Goal: Transaction & Acquisition: Purchase product/service

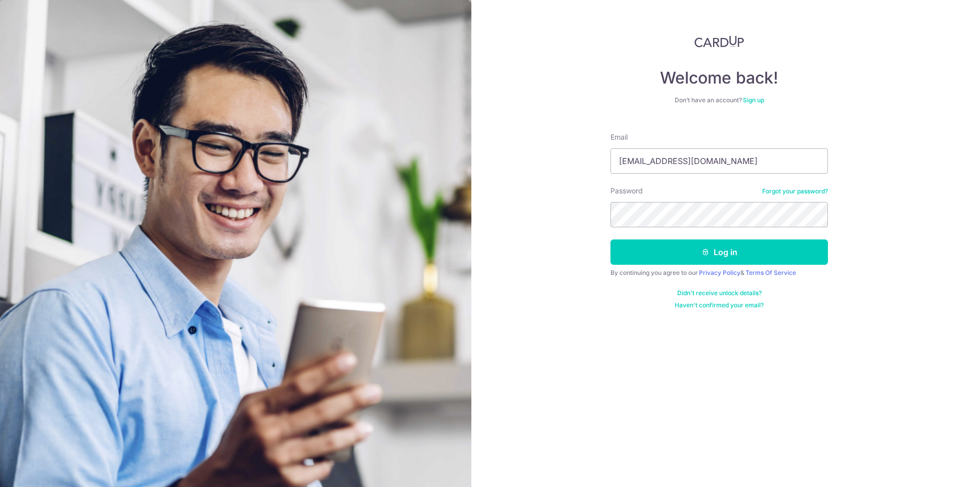
click at [718, 255] on button "Log in" at bounding box center [720, 251] width 218 height 25
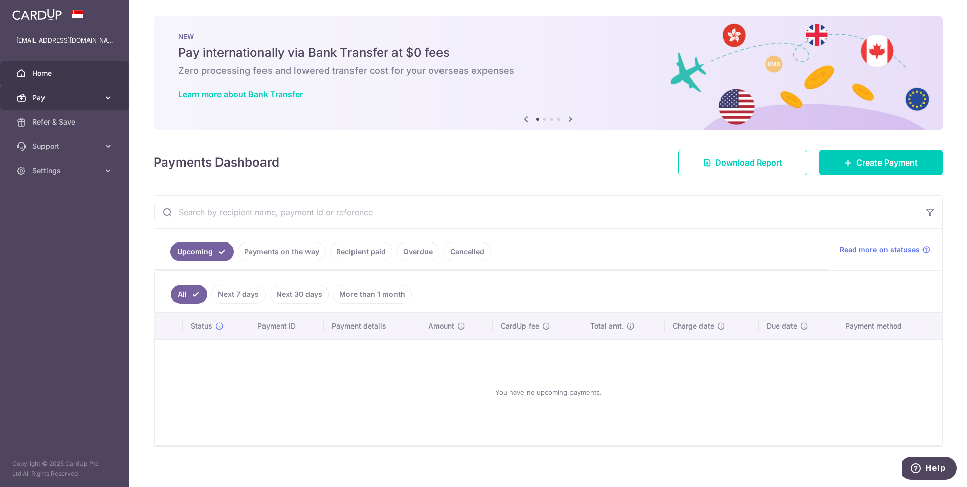
click at [48, 95] on span "Pay" at bounding box center [65, 98] width 67 height 10
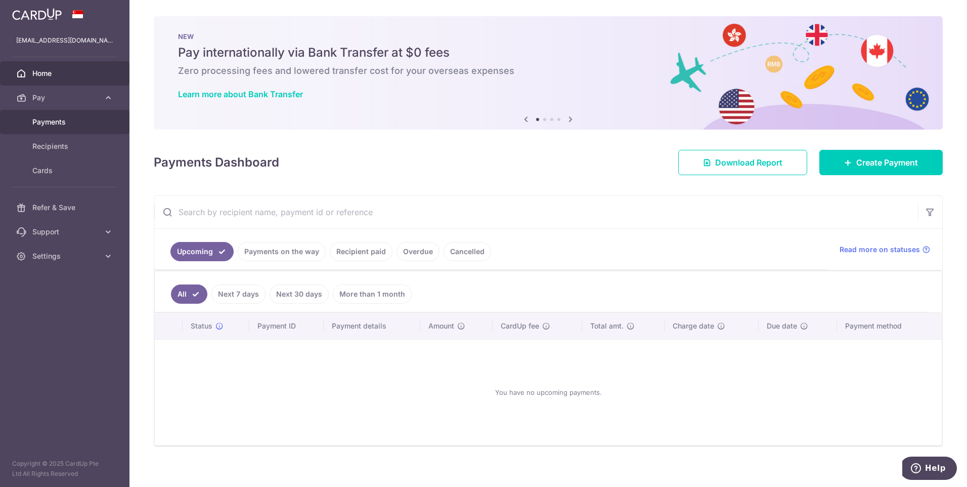
click at [57, 116] on link "Payments" at bounding box center [64, 122] width 129 height 24
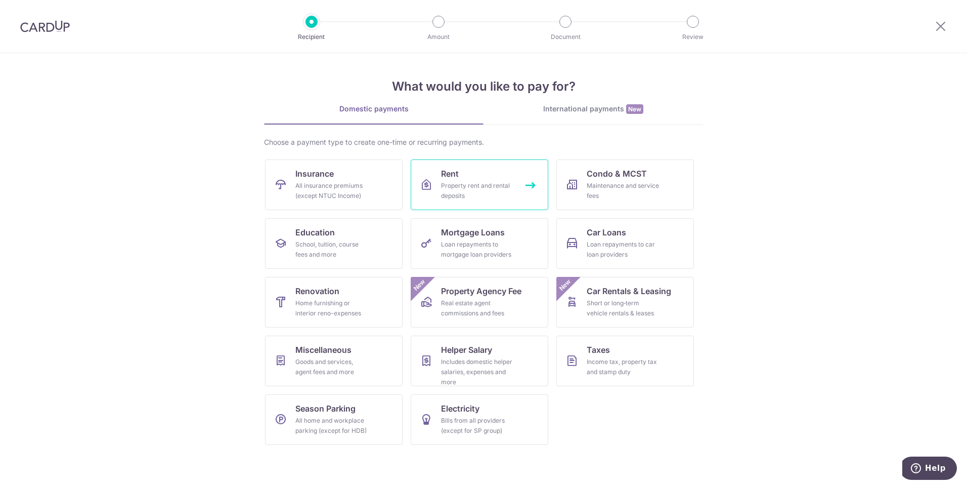
click at [475, 180] on link "Rent Property rent and rental deposits" at bounding box center [480, 184] width 138 height 51
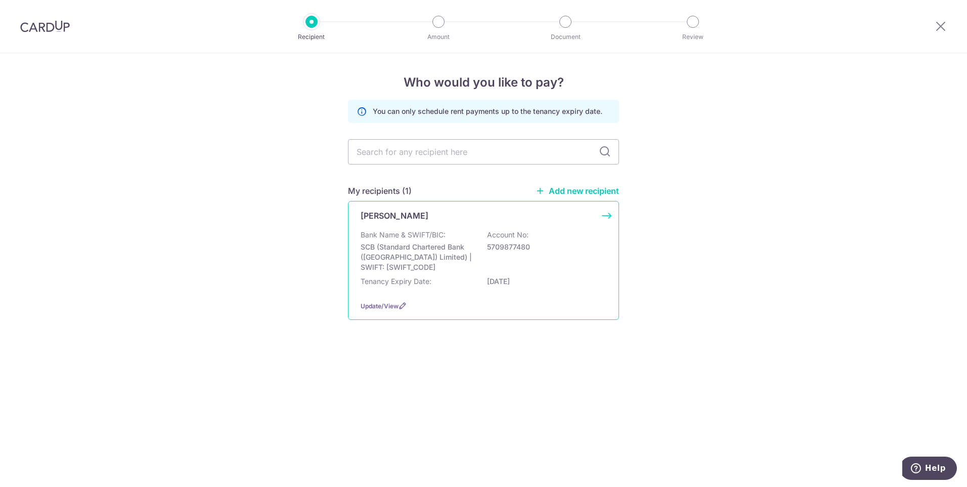
click at [399, 248] on p "SCB (Standard Chartered Bank (Singapore) Limited) | SWIFT: SCBLSG22XXX" at bounding box center [417, 257] width 113 height 30
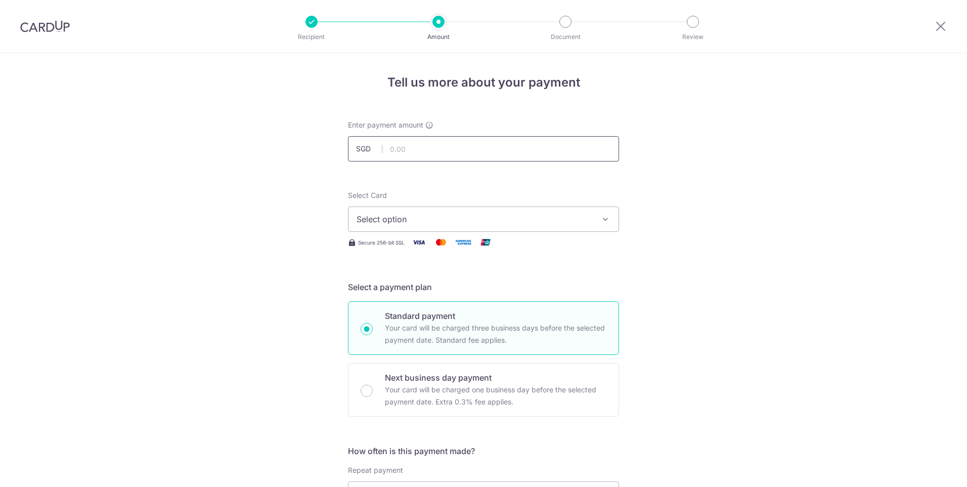
click at [418, 148] on input "text" at bounding box center [483, 148] width 271 height 25
type input "970.00"
type input "rent"
type input "saverent179"
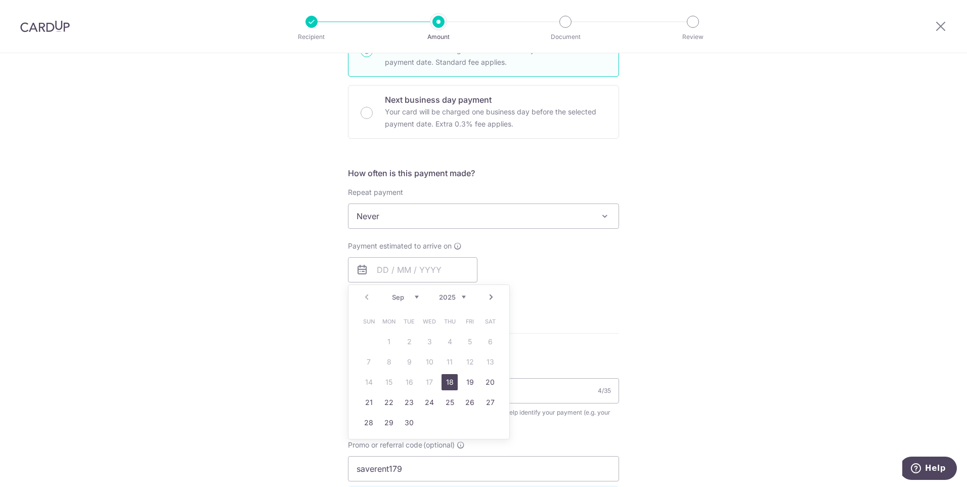
drag, startPoint x: 445, startPoint y: 374, endPoint x: 627, endPoint y: 220, distance: 239.0
click at [445, 374] on link "18" at bounding box center [450, 382] width 16 height 16
type input "18/09/2025"
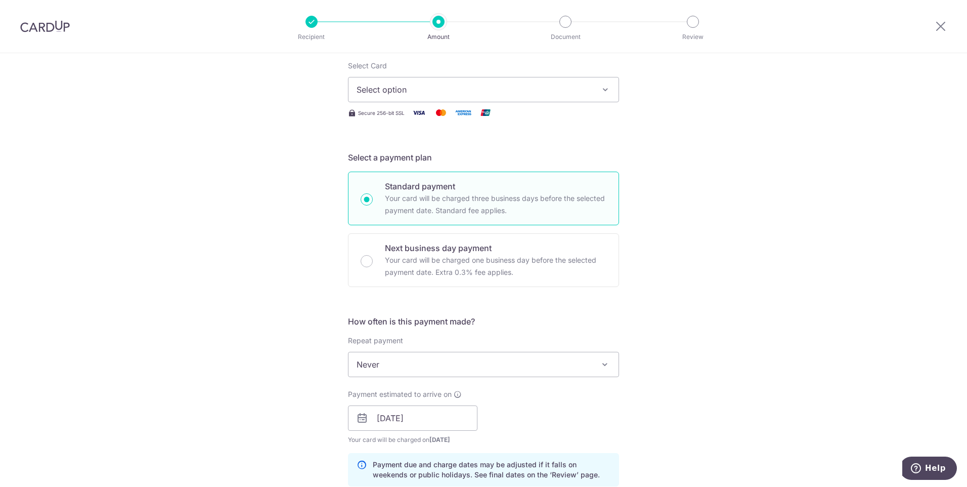
scroll to position [126, 0]
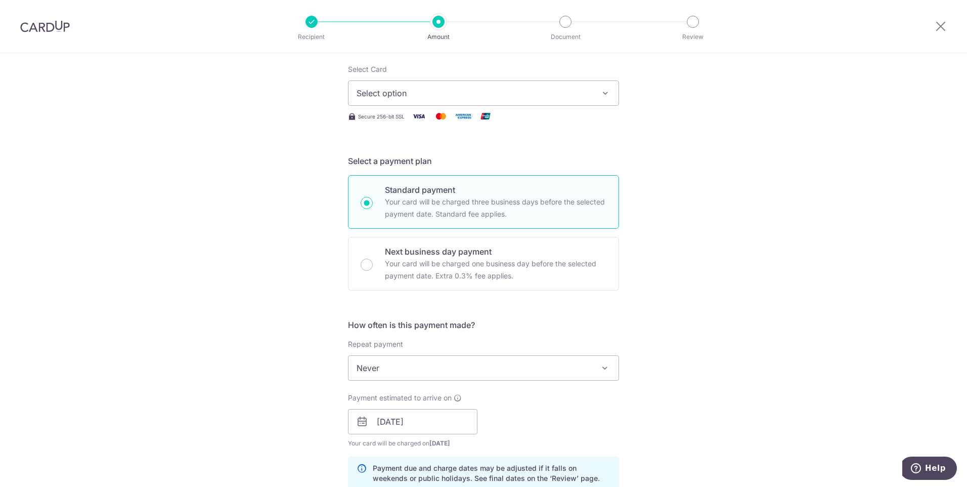
click at [601, 93] on icon "button" at bounding box center [605, 93] width 10 height 10
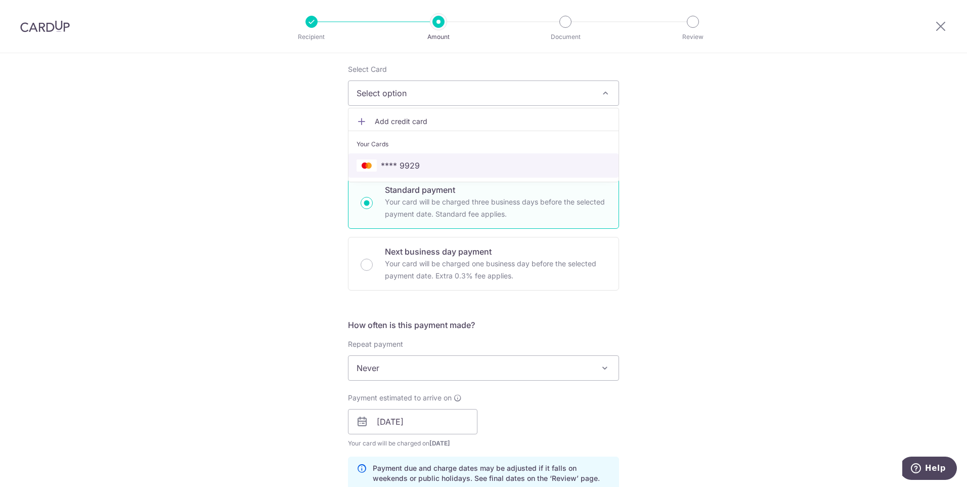
drag, startPoint x: 391, startPoint y: 168, endPoint x: 424, endPoint y: 164, distance: 34.1
click at [391, 168] on span "**** 9929" at bounding box center [400, 165] width 39 height 12
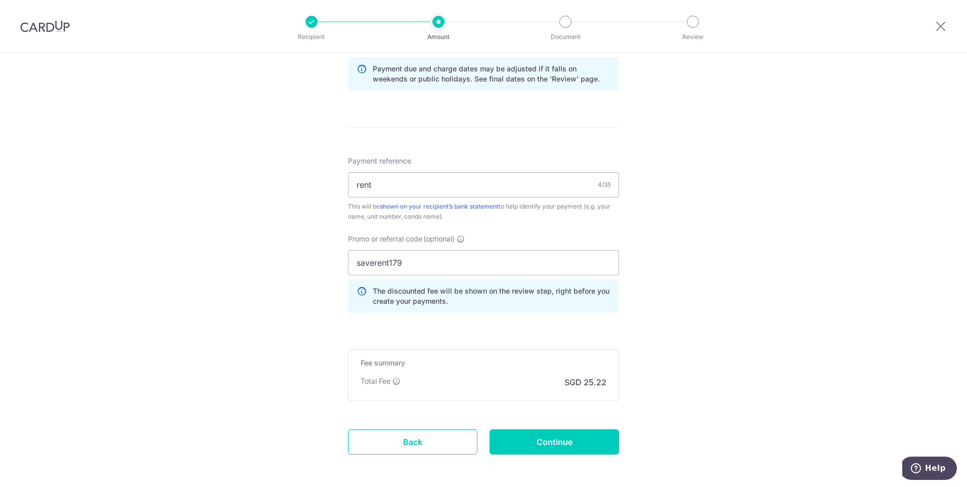
scroll to position [569, 0]
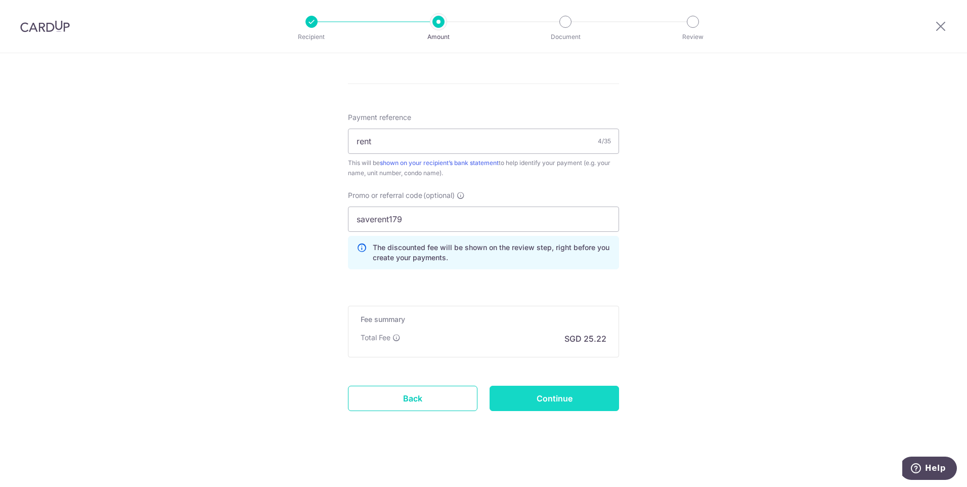
click at [565, 398] on input "Continue" at bounding box center [554, 397] width 129 height 25
type input "Create Schedule"
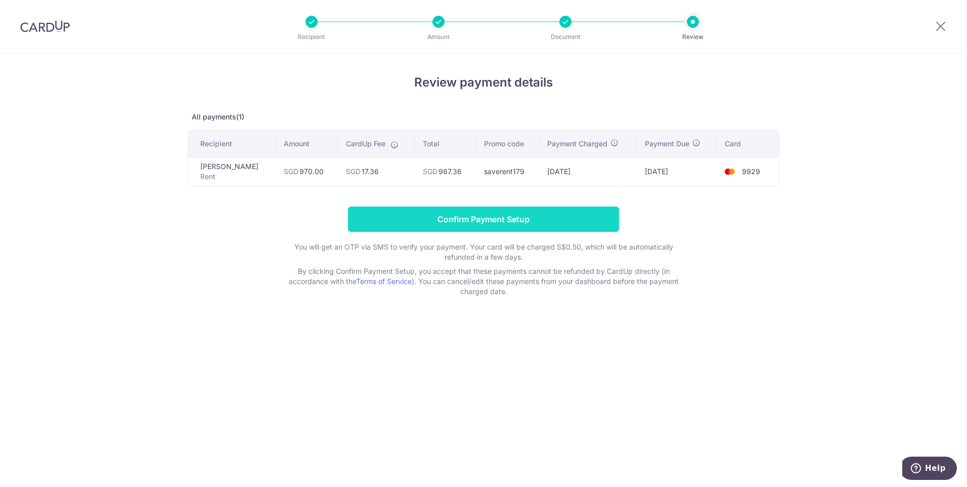
click at [553, 215] on input "Confirm Payment Setup" at bounding box center [483, 218] width 271 height 25
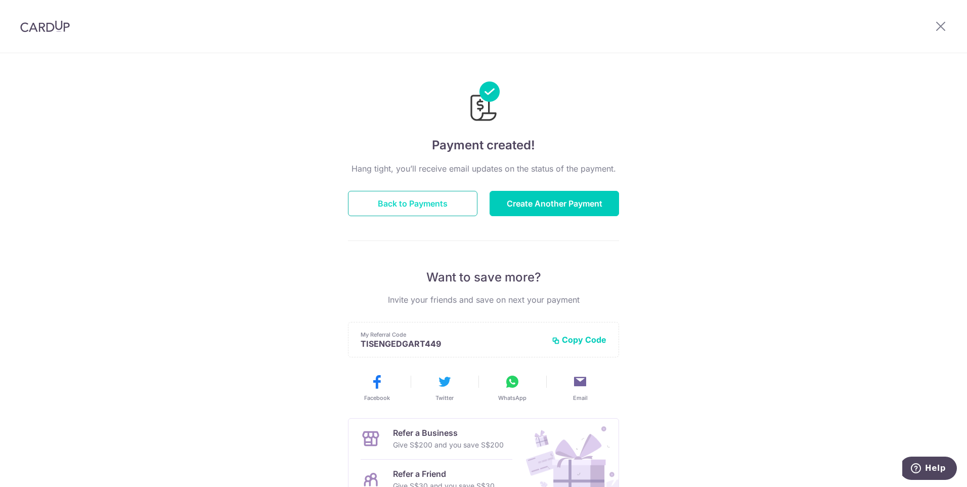
click at [451, 209] on button "Back to Payments" at bounding box center [412, 203] width 129 height 25
